Goal: Navigation & Orientation: Find specific page/section

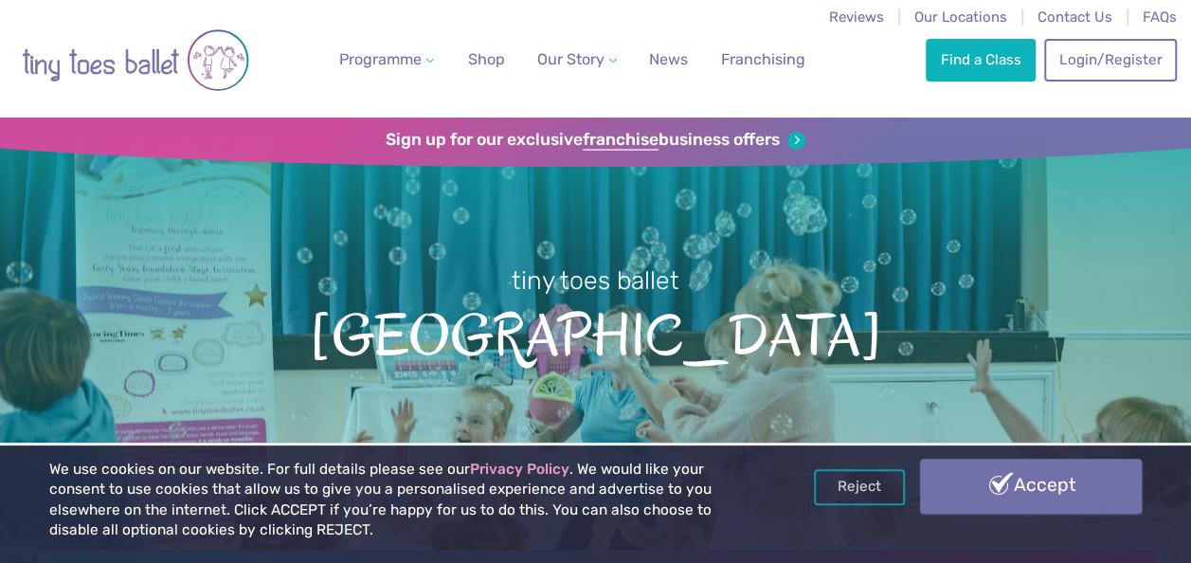
click at [968, 494] on link "Accept" at bounding box center [1031, 485] width 222 height 55
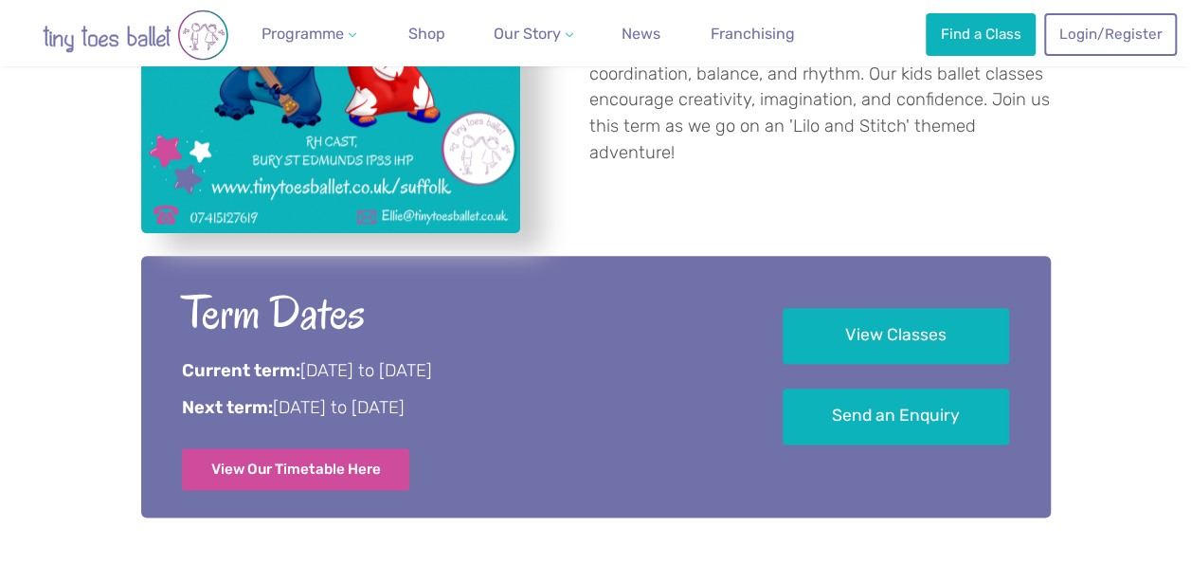
scroll to position [947, 0]
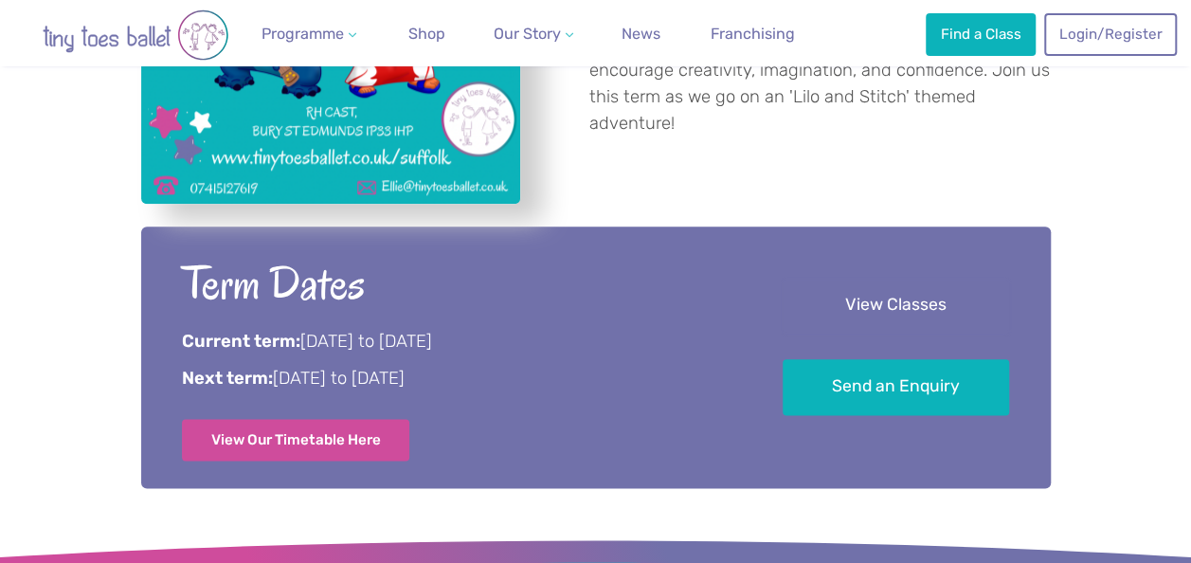
click at [903, 310] on link "View Classes" at bounding box center [895, 306] width 226 height 56
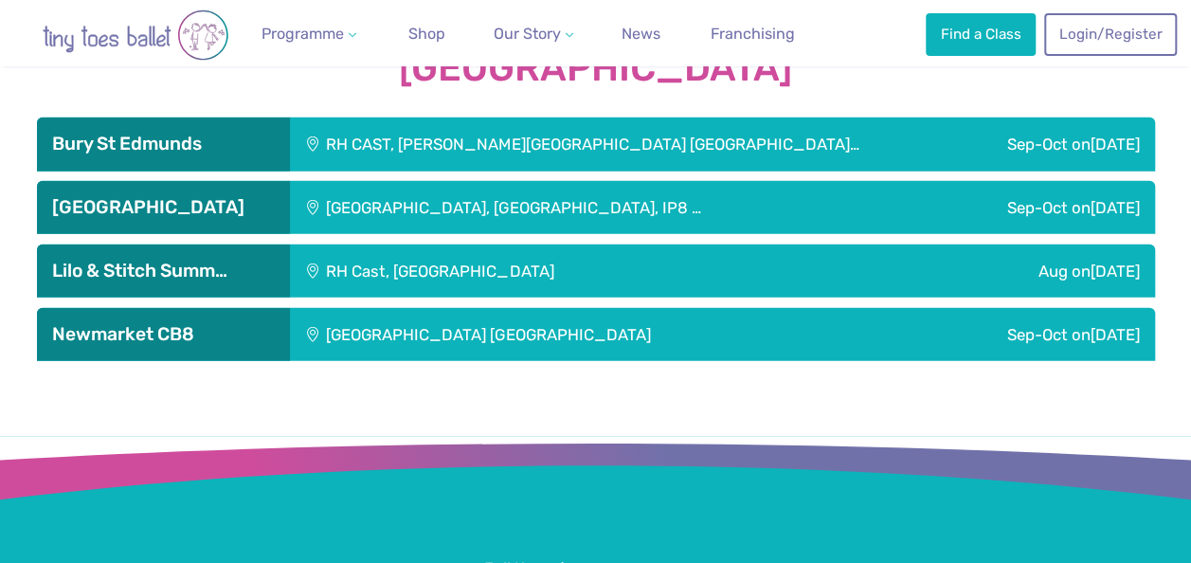
click at [1051, 133] on div "Sep-Oct on Saturday" at bounding box center [1059, 143] width 188 height 53
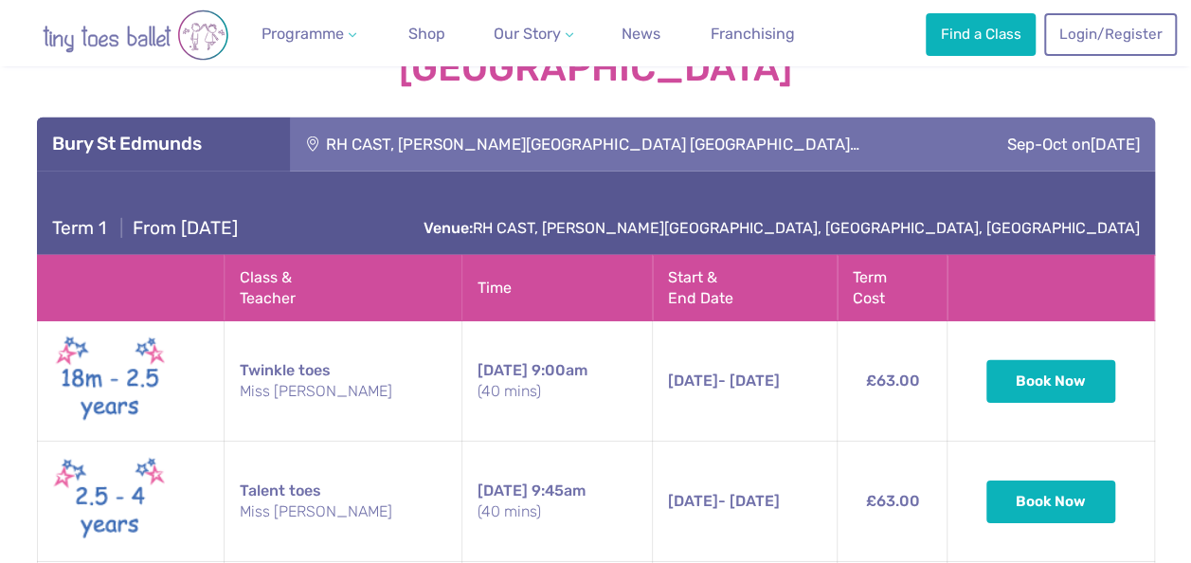
click at [1051, 133] on div "Sep-Oct on Saturday" at bounding box center [1059, 143] width 188 height 53
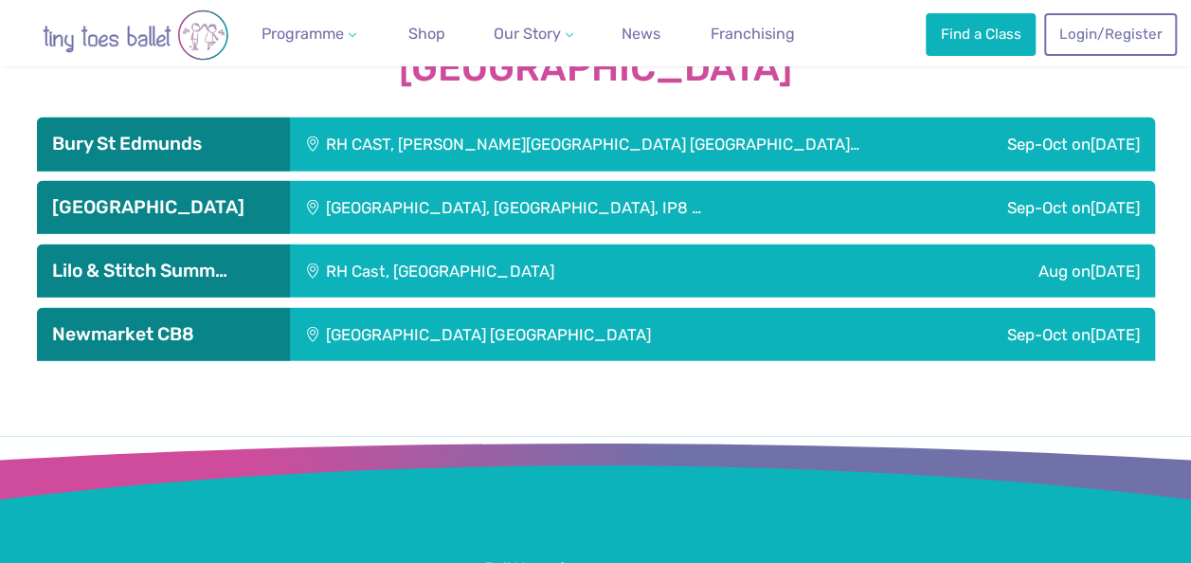
click at [1051, 133] on div "Sep-Oct on Saturday" at bounding box center [1059, 143] width 188 height 53
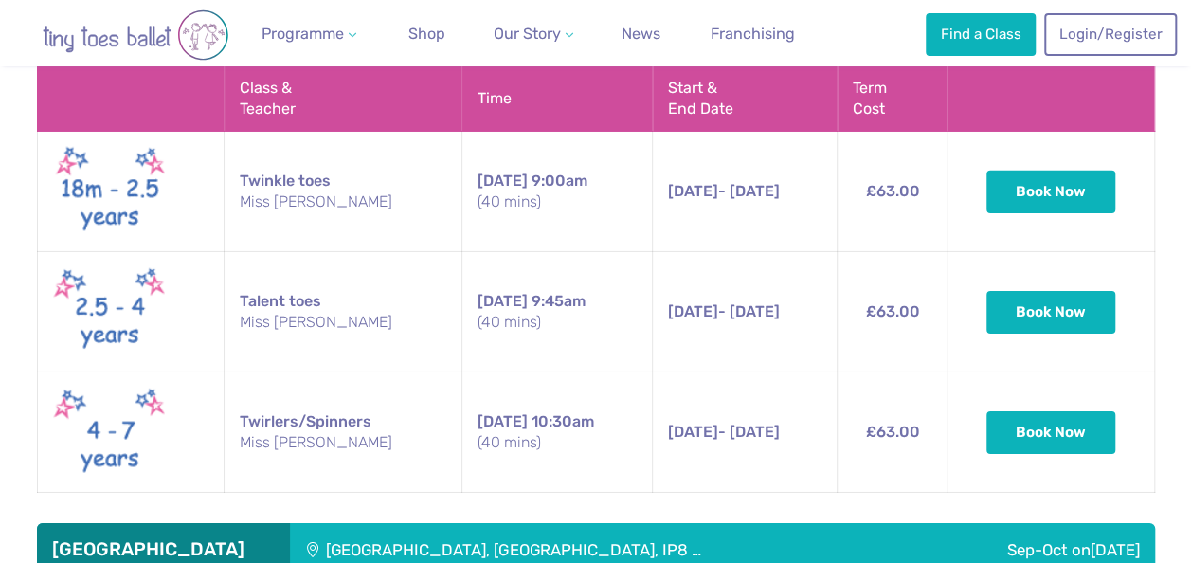
scroll to position [2828, 0]
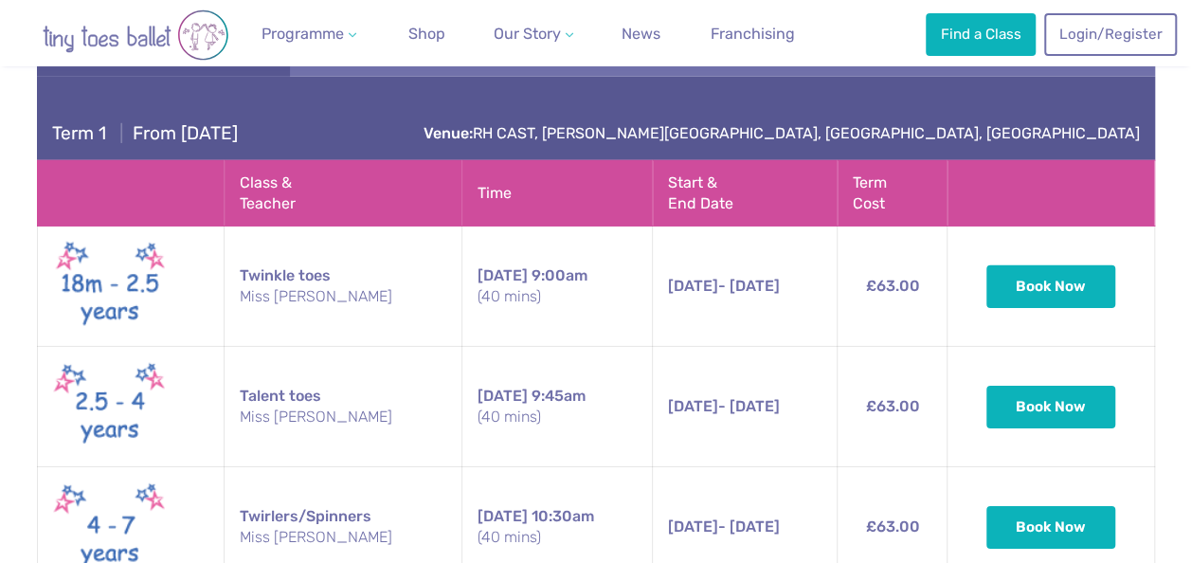
click at [310, 275] on td "Twinkle toes Miss Ellie" at bounding box center [343, 286] width 238 height 120
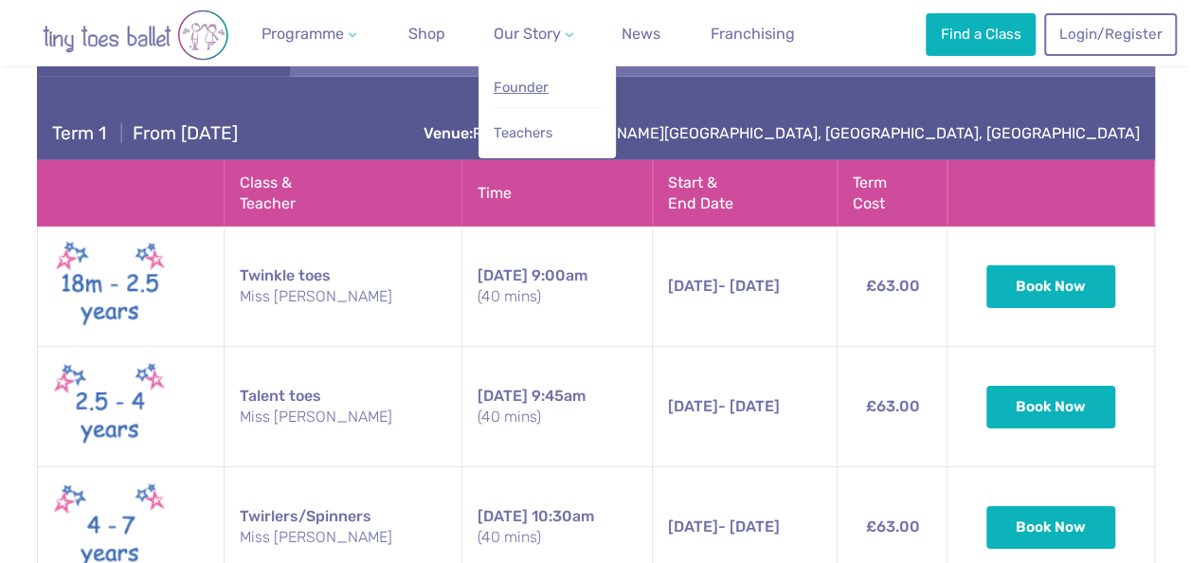
click at [541, 88] on span "Founder" at bounding box center [520, 87] width 55 height 17
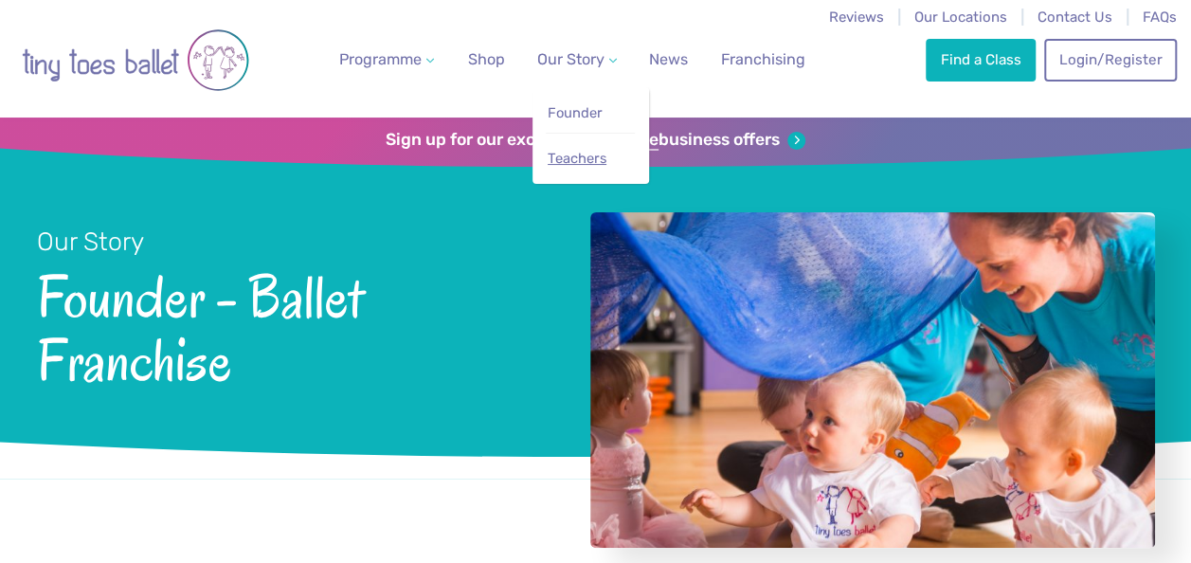
click at [581, 164] on span "Teachers" at bounding box center [576, 158] width 59 height 17
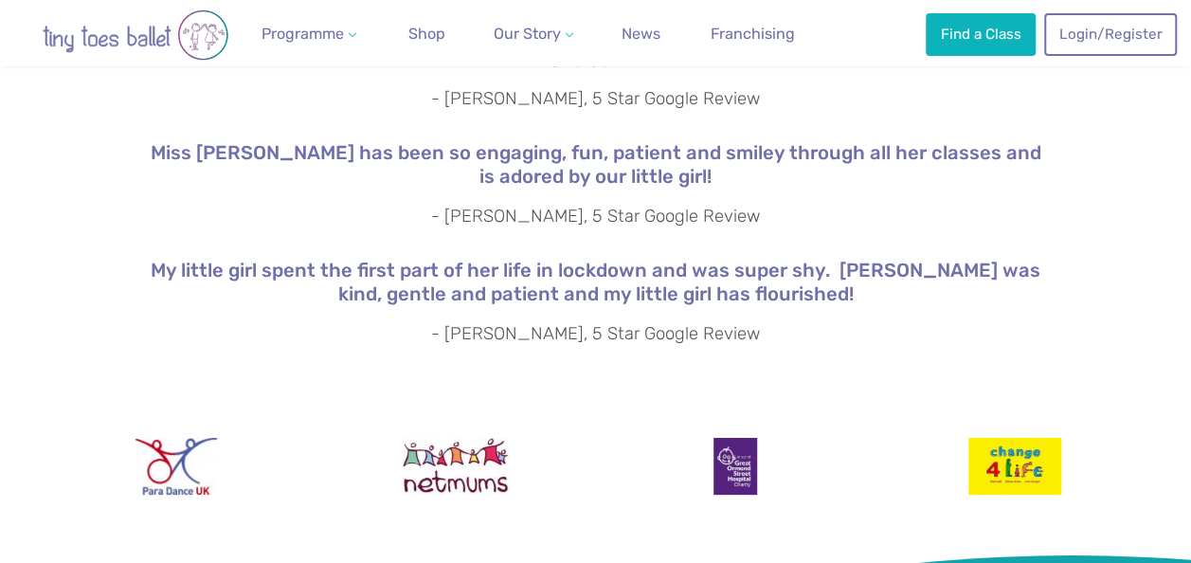
scroll to position [3002, 0]
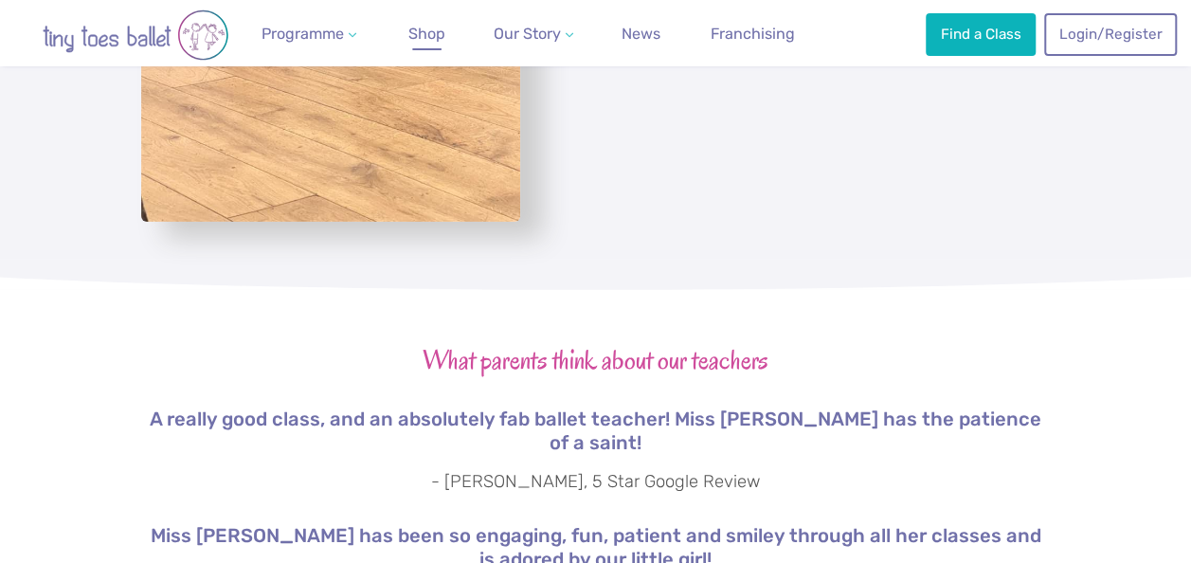
click at [432, 35] on span "Shop" at bounding box center [426, 34] width 37 height 18
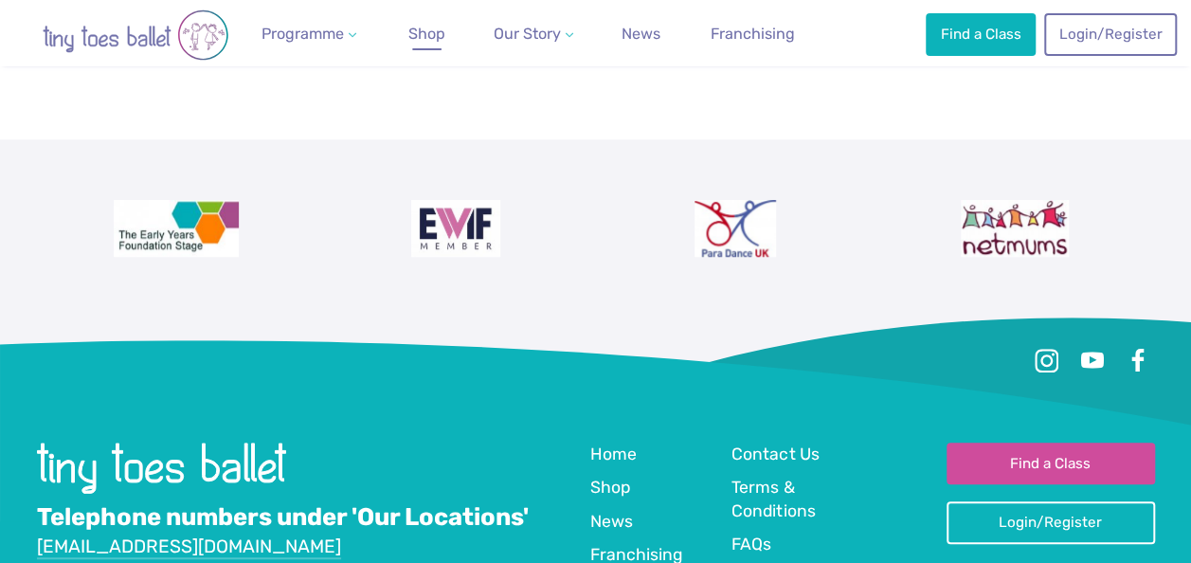
scroll to position [379, 0]
